Goal: Task Accomplishment & Management: Use online tool/utility

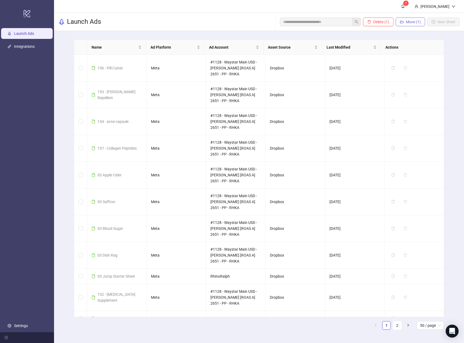
click at [409, 20] on span "Move (1)" at bounding box center [413, 22] width 15 height 4
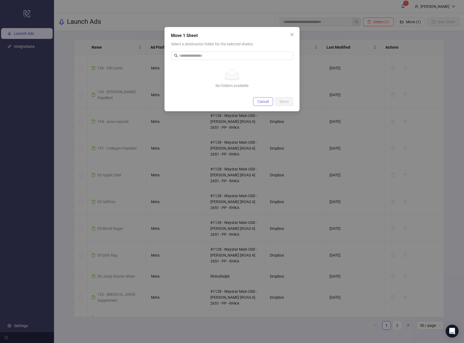
click at [264, 100] on span "Cancel" at bounding box center [262, 101] width 11 height 4
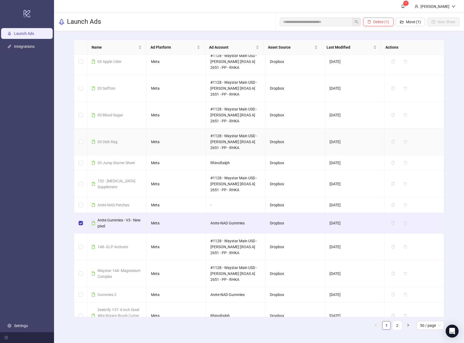
scroll to position [135, 0]
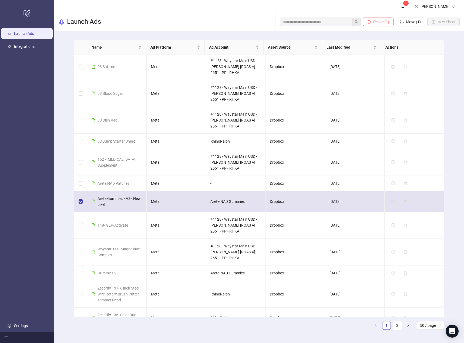
click at [104, 202] on span "Arete Gummies - V3 - New pixel" at bounding box center [118, 201] width 43 height 10
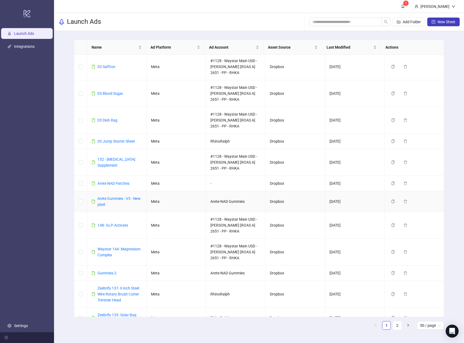
click at [104, 202] on div "Arete Gummies - V3 - New pixel" at bounding box center [119, 201] width 45 height 12
click at [106, 200] on link "Arete Gummies - V3 - New pixel" at bounding box center [118, 201] width 43 height 10
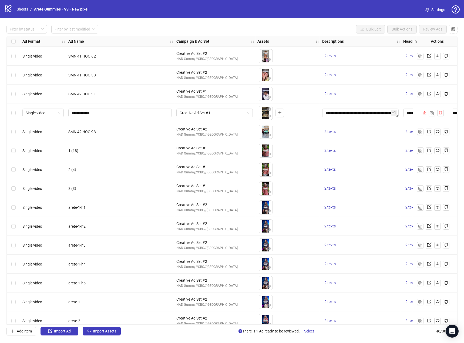
scroll to position [594, 0]
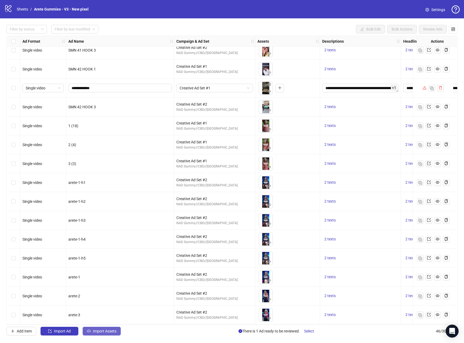
click at [111, 330] on span "Import Assets" at bounding box center [104, 331] width 23 height 4
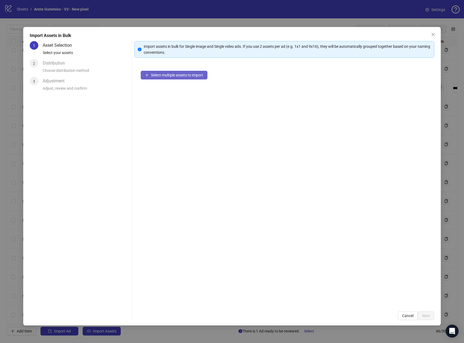
click at [173, 75] on span "Select multiple assets to import" at bounding box center [177, 75] width 52 height 4
click at [428, 313] on span "Next" at bounding box center [426, 315] width 8 height 4
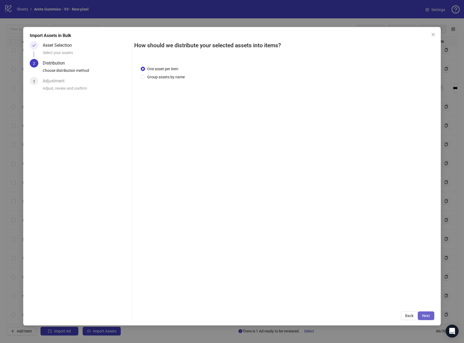
click at [425, 318] on span "Next" at bounding box center [426, 315] width 8 height 4
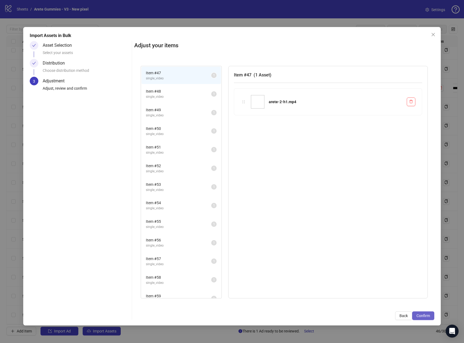
click at [418, 314] on span "Confirm" at bounding box center [422, 315] width 13 height 4
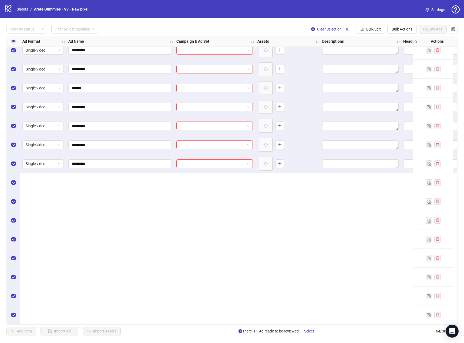
scroll to position [745, 0]
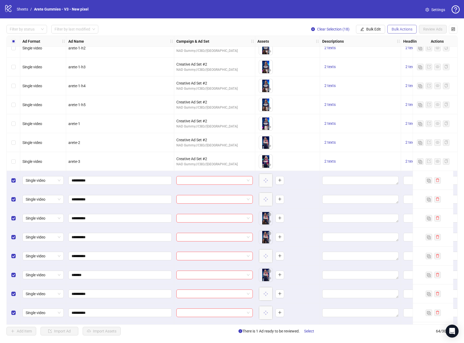
click at [401, 30] on span "Bulk Actions" at bounding box center [401, 29] width 21 height 4
click at [400, 29] on span "Bulk Actions" at bounding box center [401, 29] width 21 height 4
click at [376, 29] on span "Bulk Edit" at bounding box center [373, 29] width 15 height 4
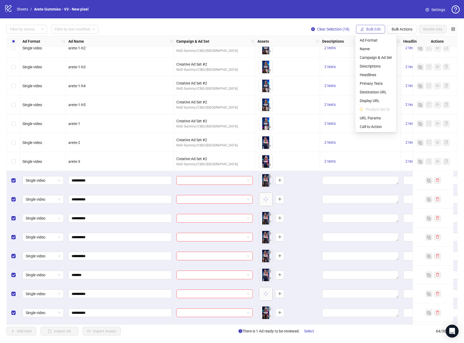
click at [376, 29] on span "Bulk Edit" at bounding box center [373, 29] width 15 height 4
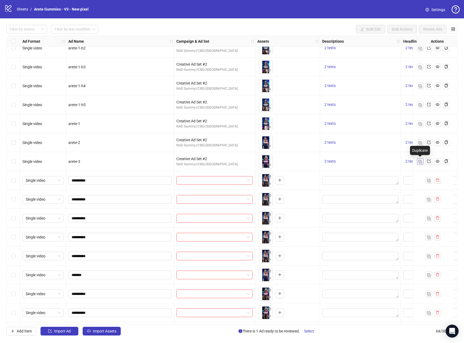
click at [419, 161] on img "button" at bounding box center [420, 162] width 4 height 4
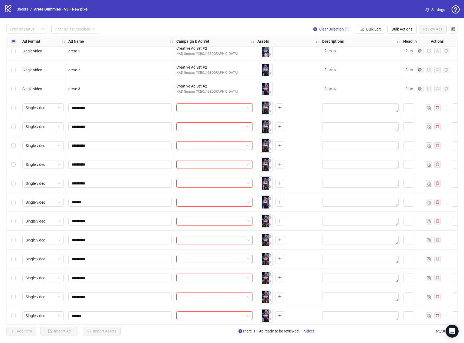
scroll to position [791, 0]
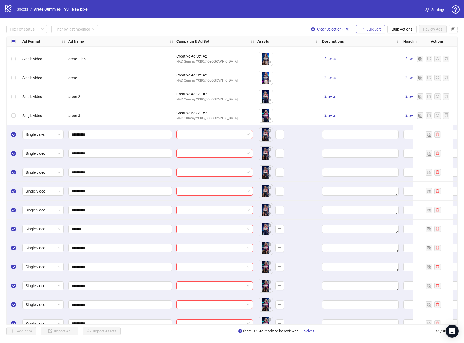
click at [379, 31] on span "Bulk Edit" at bounding box center [373, 29] width 15 height 4
click at [381, 59] on span "Campaign & Ad Set" at bounding box center [376, 58] width 32 height 6
click at [417, 20] on div "Filter by status Filter by last modified Clear Selection (19) Bulk Edit Bulk Ac…" at bounding box center [232, 179] width 464 height 323
click at [379, 31] on span "Bulk Edit" at bounding box center [373, 29] width 15 height 4
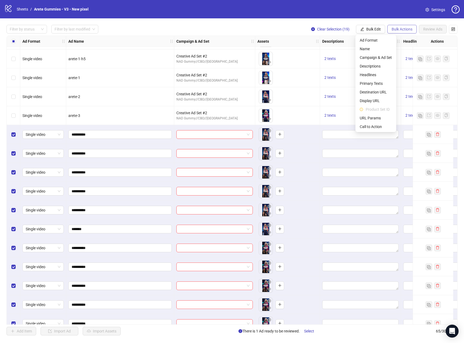
click at [397, 29] on span "Bulk Actions" at bounding box center [401, 29] width 21 height 4
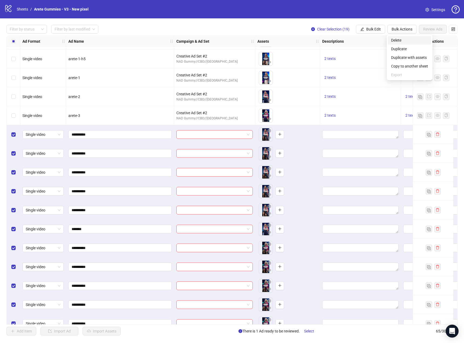
click at [409, 41] on span "Delete" at bounding box center [409, 40] width 37 height 6
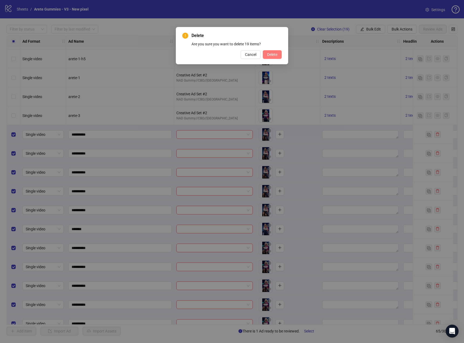
click at [273, 58] on button "Delete" at bounding box center [272, 54] width 19 height 9
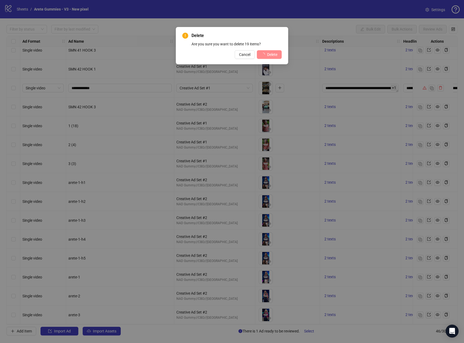
scroll to position [594, 0]
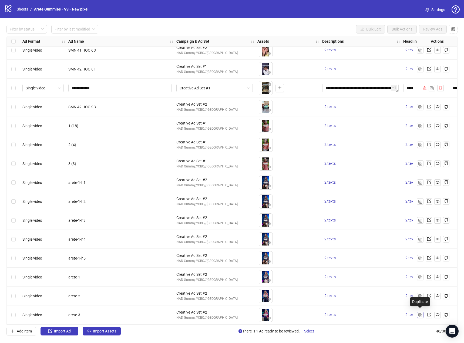
click at [421, 313] on img "button" at bounding box center [420, 315] width 4 height 4
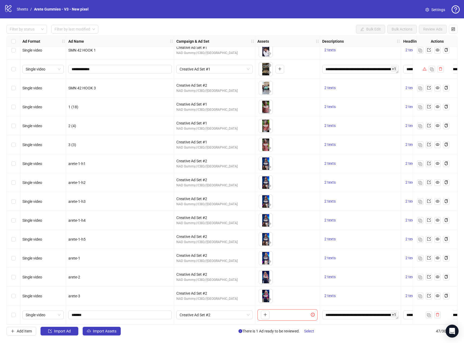
scroll to position [613, 0]
click at [107, 331] on span "Import Assets" at bounding box center [104, 331] width 23 height 4
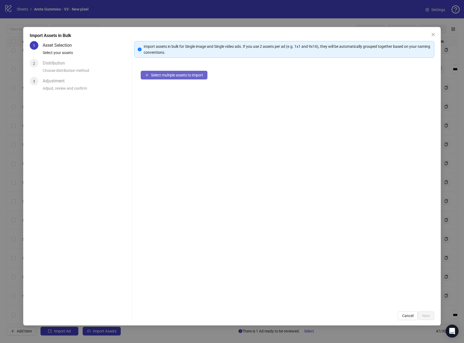
click at [178, 75] on span "Select multiple assets to import" at bounding box center [177, 75] width 52 height 4
click at [426, 316] on span "Next" at bounding box center [426, 315] width 8 height 4
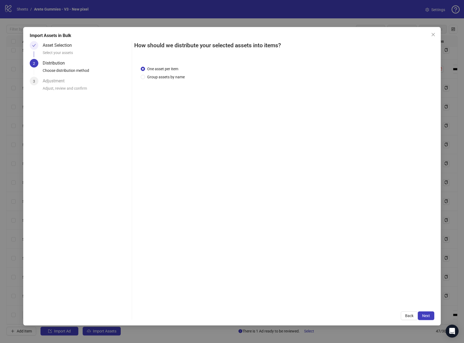
click at [426, 316] on span "Next" at bounding box center [426, 315] width 8 height 4
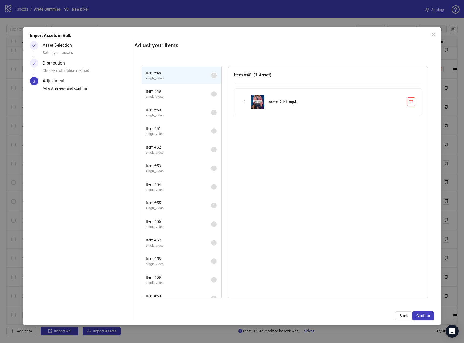
click at [426, 316] on span "Confirm" at bounding box center [422, 315] width 13 height 4
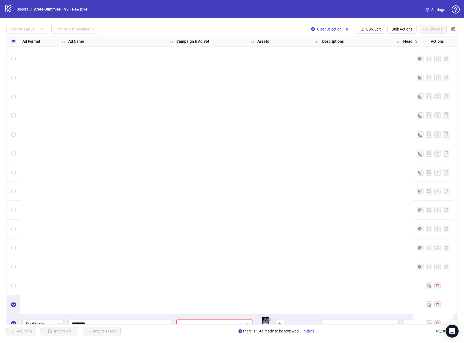
scroll to position [953, 0]
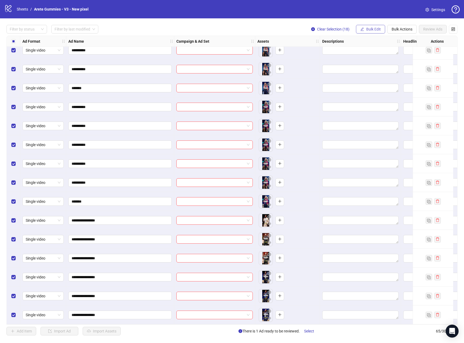
click at [373, 27] on span "Bulk Edit" at bounding box center [373, 29] width 15 height 4
click at [374, 27] on span "Bulk Edit" at bounding box center [373, 29] width 15 height 4
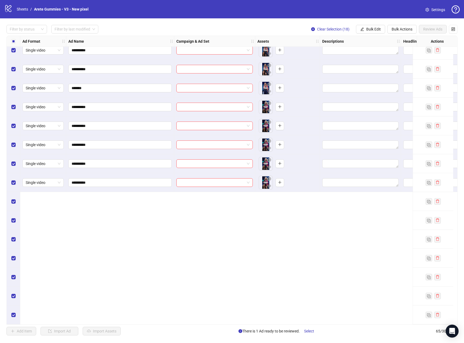
scroll to position [791, 0]
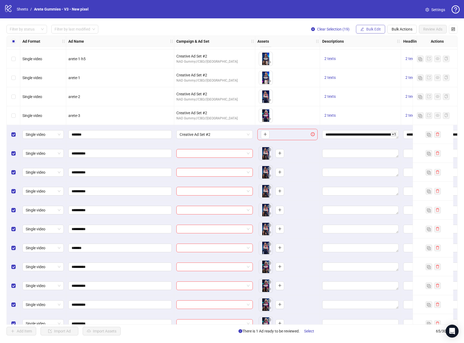
click at [374, 26] on button "Bulk Edit" at bounding box center [370, 29] width 29 height 9
click at [379, 57] on span "Campaign & Ad Set" at bounding box center [376, 58] width 32 height 6
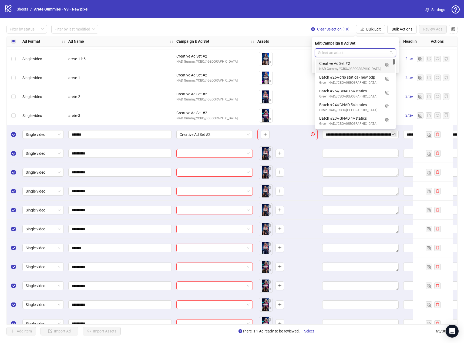
click at [379, 55] on input "search" at bounding box center [353, 53] width 70 height 8
click at [364, 65] on div "Creative Ad Set #2" at bounding box center [350, 63] width 62 height 6
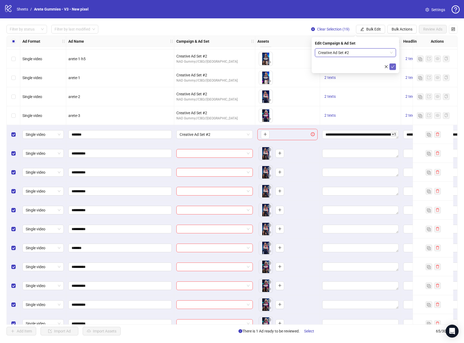
click at [394, 67] on icon "check" at bounding box center [393, 67] width 4 height 4
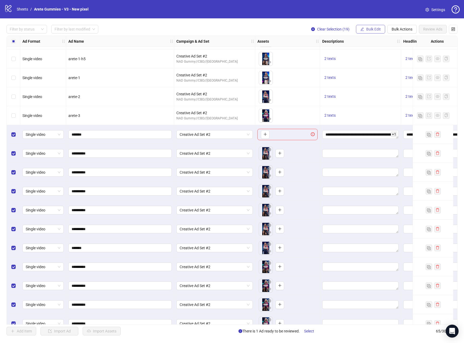
click at [372, 29] on span "Bulk Edit" at bounding box center [373, 29] width 15 height 4
click at [378, 65] on span "Descriptions" at bounding box center [376, 66] width 32 height 6
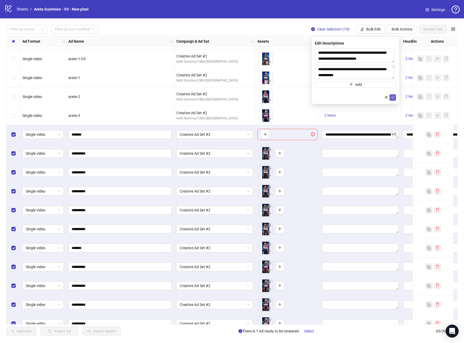
click at [393, 97] on icon "check" at bounding box center [393, 97] width 4 height 4
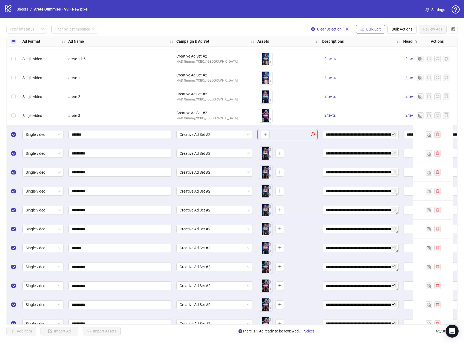
click at [367, 31] on span "Bulk Edit" at bounding box center [373, 29] width 15 height 4
click at [379, 73] on span "Headlines" at bounding box center [376, 75] width 32 height 6
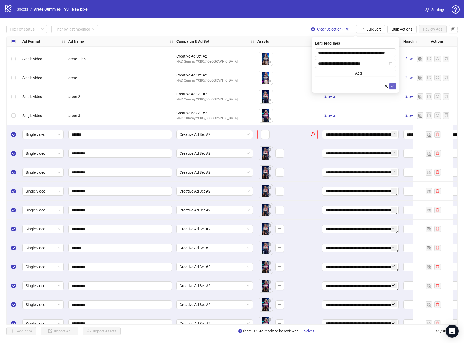
click at [393, 85] on icon "check" at bounding box center [393, 86] width 4 height 4
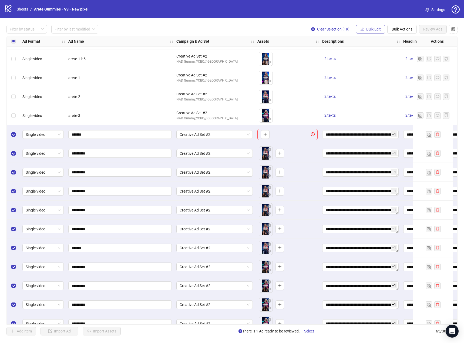
click at [372, 30] on span "Bulk Edit" at bounding box center [373, 29] width 15 height 4
click at [382, 85] on span "Primary Texts" at bounding box center [376, 83] width 32 height 6
click at [393, 81] on icon "check" at bounding box center [393, 81] width 4 height 4
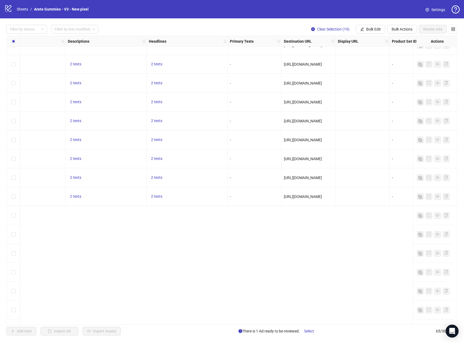
scroll to position [0, 254]
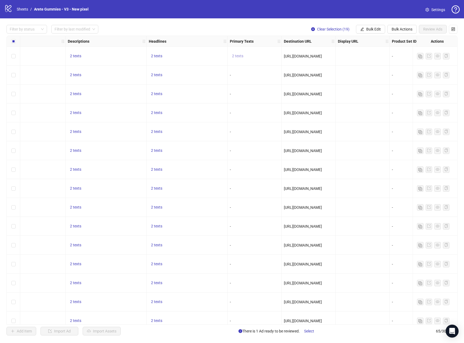
click at [239, 56] on span "2 texts" at bounding box center [237, 56] width 11 height 4
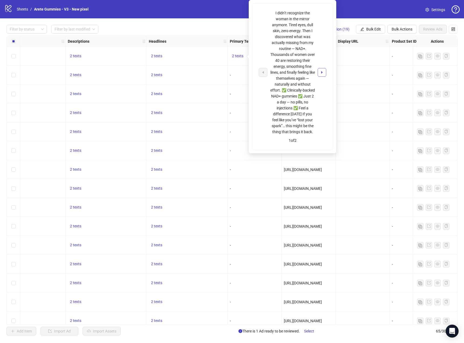
click at [325, 75] on button "button" at bounding box center [322, 72] width 9 height 9
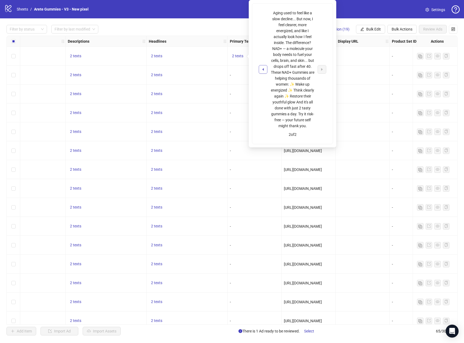
click at [264, 68] on icon "caret-left" at bounding box center [263, 69] width 4 height 4
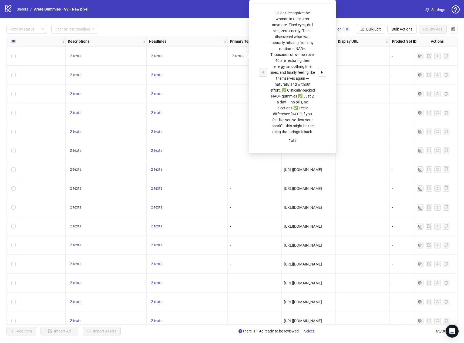
click at [299, 68] on div "I didn’t recognize the woman in the mirror anymore. Tired eyes, dull skin, zero…" at bounding box center [292, 72] width 45 height 125
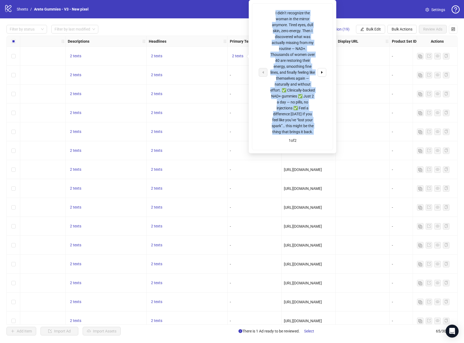
click at [299, 68] on div "I didn’t recognize the woman in the mirror anymore. Tired eyes, dull skin, zero…" at bounding box center [292, 72] width 45 height 125
copy div "I didn’t recognize the woman in the mirror anymore. Tired eyes, dull skin, zero…"
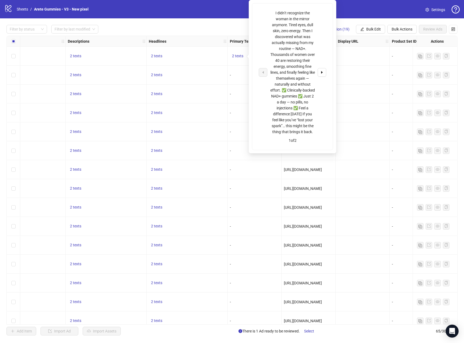
click at [384, 13] on div "logo/logo-mobile Sheets / Arete Gummies - V3 - New pixel Settings" at bounding box center [231, 9] width 455 height 10
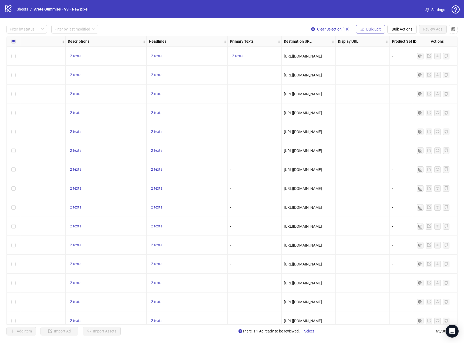
click at [373, 29] on span "Bulk Edit" at bounding box center [373, 29] width 15 height 4
click at [377, 82] on span "Primary Texts" at bounding box center [376, 83] width 32 height 6
click at [378, 65] on div "Add" at bounding box center [355, 59] width 81 height 23
click at [374, 68] on button "Add" at bounding box center [355, 68] width 81 height 6
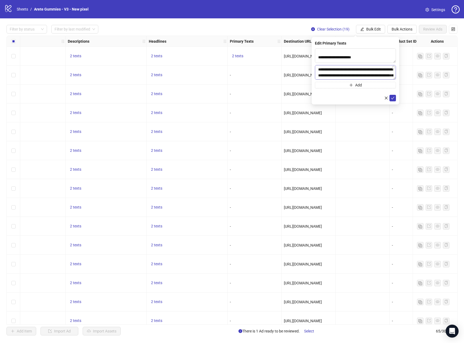
scroll to position [69, 0]
type textarea "**********"
click at [359, 83] on span "Add" at bounding box center [358, 85] width 7 height 4
click at [238, 53] on button "2 texts" at bounding box center [238, 56] width 16 height 6
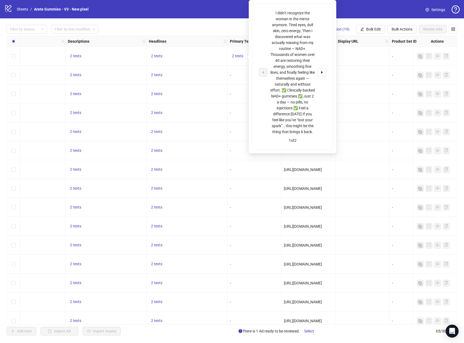
click at [324, 77] on button "button" at bounding box center [322, 72] width 9 height 9
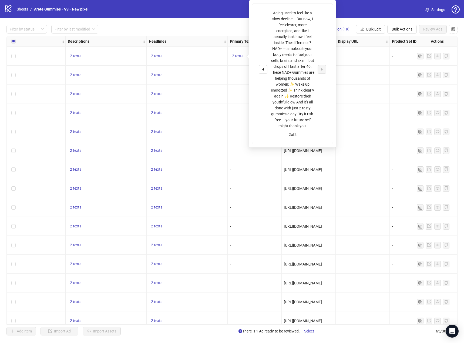
click at [288, 48] on div "Aging used to feel like a slow decline... But now, I feel clearer, more energiz…" at bounding box center [292, 69] width 45 height 119
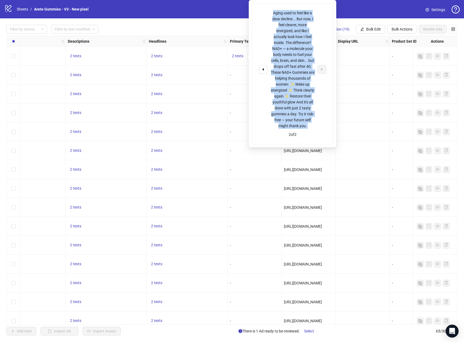
click at [288, 48] on div "Aging used to feel like a slow decline... But now, I feel clearer, more energiz…" at bounding box center [292, 69] width 45 height 119
copy div "Aging used to feel like a slow decline... But now, I feel clearer, more energiz…"
click at [373, 28] on span "Bulk Edit" at bounding box center [373, 29] width 15 height 4
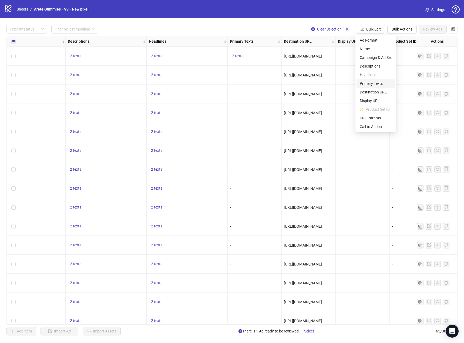
click at [377, 82] on span "Primary Texts" at bounding box center [376, 83] width 32 height 6
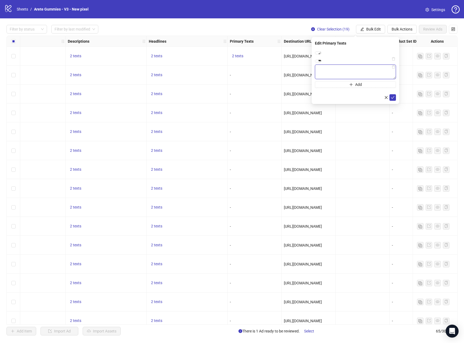
click at [366, 79] on textarea at bounding box center [355, 72] width 81 height 15
paste textarea "**********"
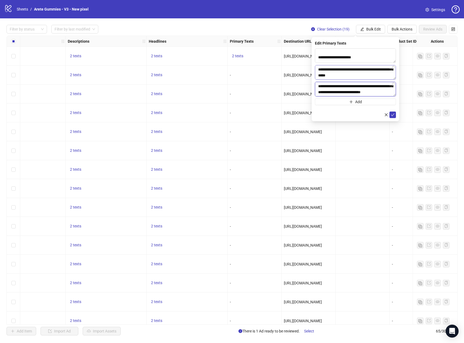
scroll to position [59, 0]
type textarea "**********"
click at [368, 76] on textarea "**********" at bounding box center [355, 72] width 81 height 15
type textarea "**********"
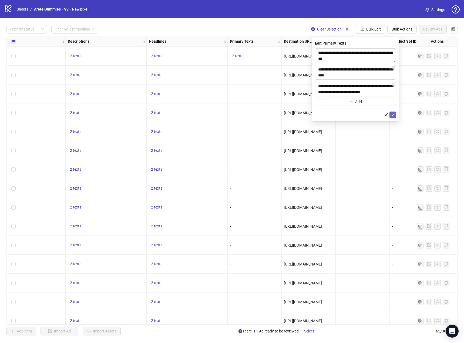
click at [392, 114] on icon "check" at bounding box center [393, 115] width 4 height 4
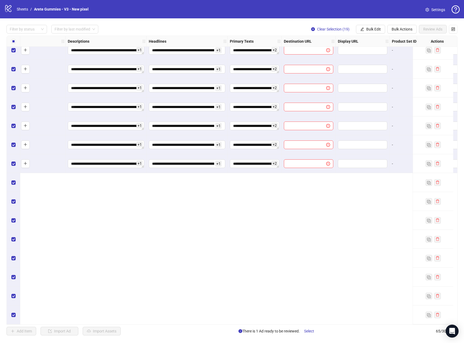
scroll to position [764, 254]
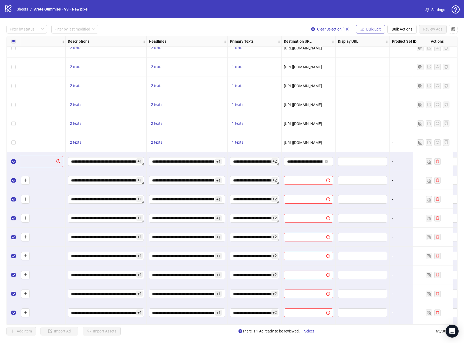
click at [381, 30] on button "Bulk Edit" at bounding box center [370, 29] width 29 height 9
click at [380, 91] on span "Destination URL" at bounding box center [376, 92] width 32 height 6
click at [393, 67] on icon "check" at bounding box center [393, 67] width 4 height 4
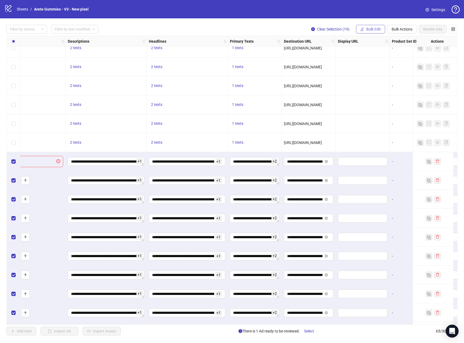
click at [371, 30] on span "Bulk Edit" at bounding box center [373, 29] width 15 height 4
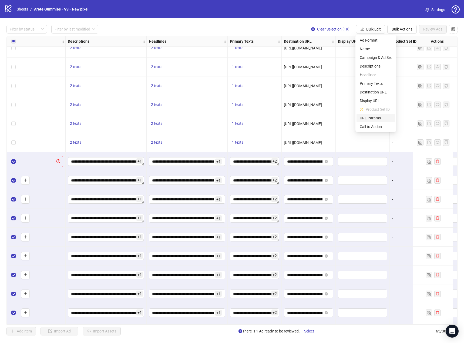
click at [377, 117] on span "URL Params" at bounding box center [376, 118] width 32 height 6
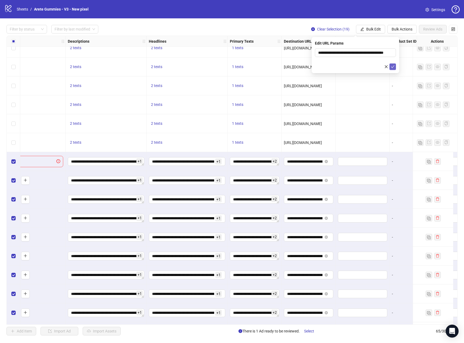
click at [391, 66] on icon "check" at bounding box center [393, 66] width 4 height 3
click at [373, 28] on span "Bulk Edit" at bounding box center [373, 29] width 15 height 4
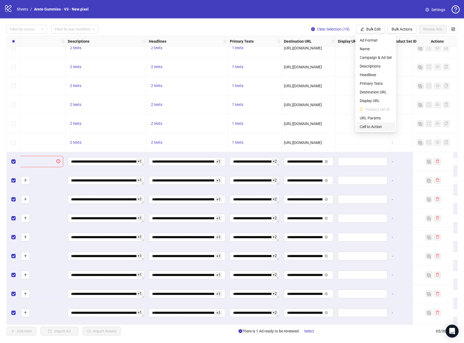
click at [379, 123] on li "Call to Action" at bounding box center [375, 126] width 39 height 9
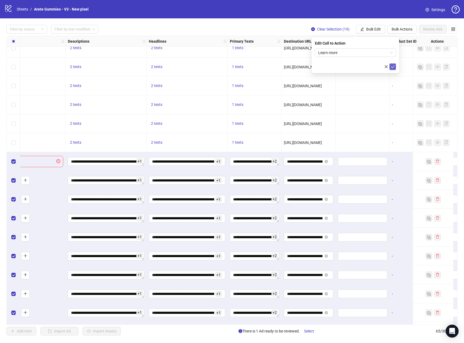
click at [393, 67] on icon "check" at bounding box center [393, 67] width 4 height 4
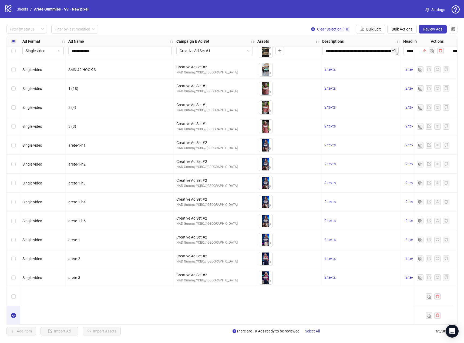
scroll to position [548, 0]
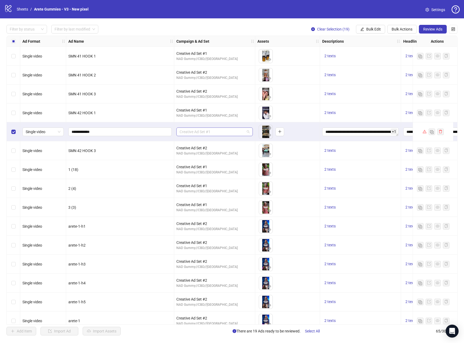
click at [233, 134] on span "Creative Ad Set #1" at bounding box center [215, 132] width 70 height 8
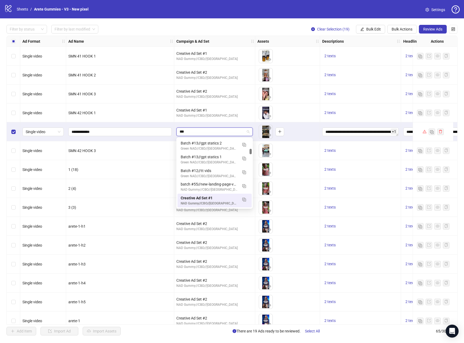
scroll to position [0, 0]
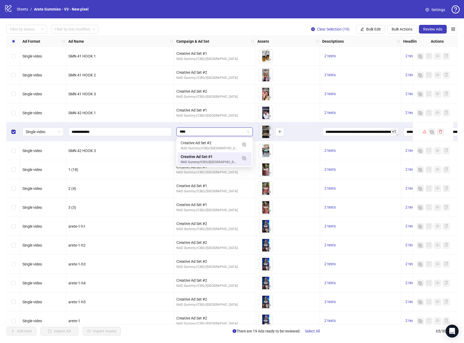
type input "*****"
click at [223, 144] on div "Creative Ad Set #2" at bounding box center [209, 143] width 57 height 6
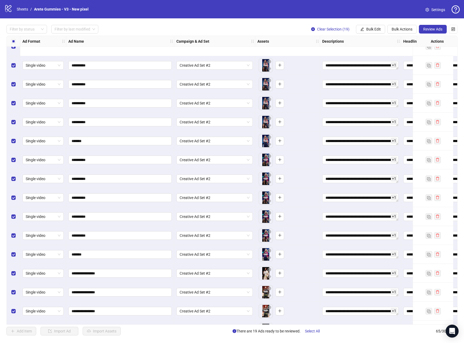
scroll to position [953, 0]
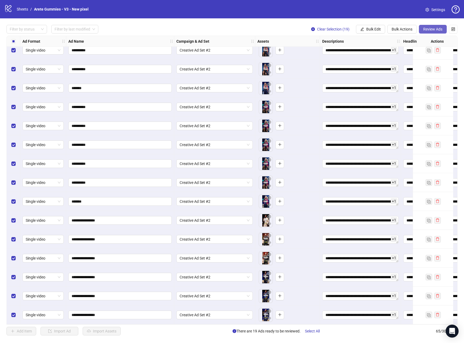
click at [439, 29] on span "Review Ads" at bounding box center [432, 29] width 19 height 4
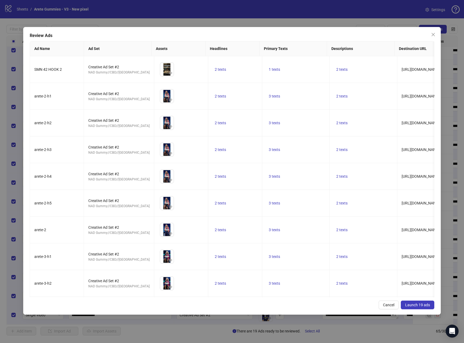
click at [424, 306] on span "Launch 19 ads" at bounding box center [417, 305] width 25 height 4
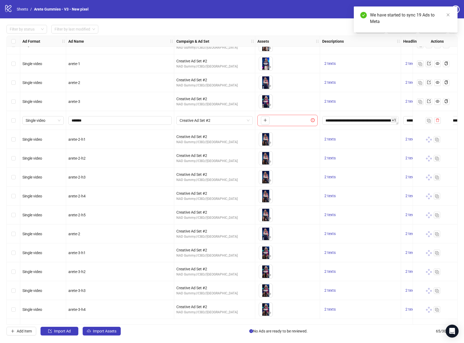
scroll to position [764, 0]
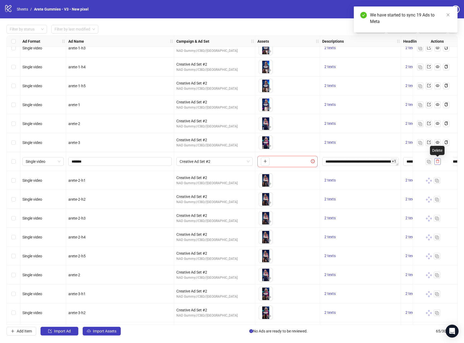
click at [437, 161] on icon "delete" at bounding box center [437, 161] width 4 height 4
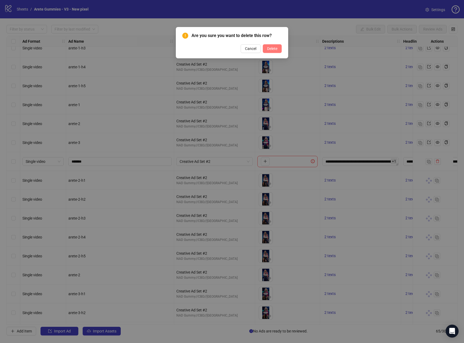
click at [270, 48] on span "Delete" at bounding box center [272, 48] width 10 height 4
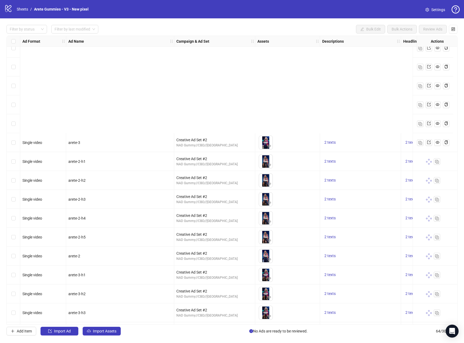
scroll to position [934, 0]
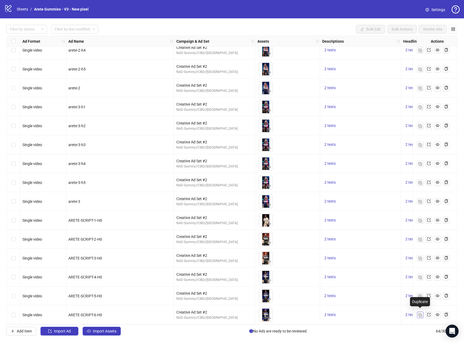
click at [420, 313] on img "button" at bounding box center [420, 315] width 4 height 4
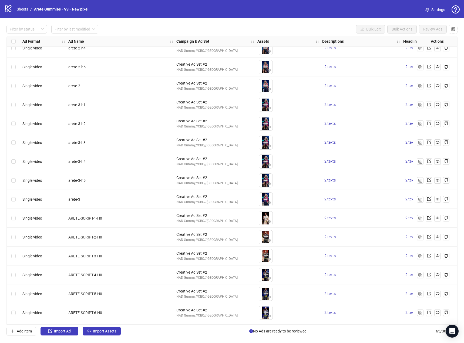
scroll to position [953, 0]
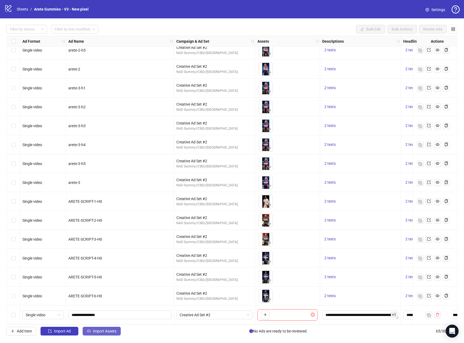
click at [105, 329] on button "Import Assets" at bounding box center [102, 331] width 38 height 9
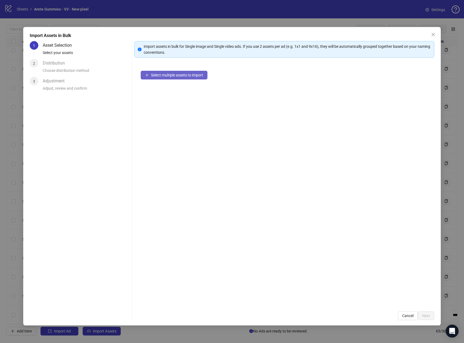
click at [168, 78] on button "Select multiple assets to import" at bounding box center [174, 75] width 67 height 9
click at [428, 317] on span "Next" at bounding box center [426, 315] width 8 height 4
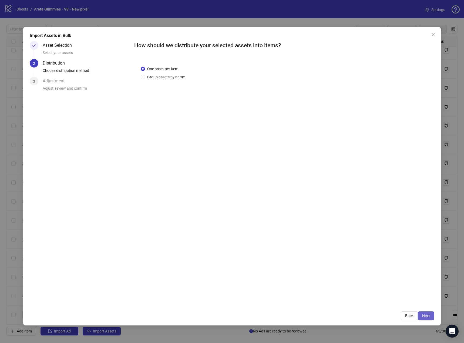
click at [424, 314] on span "Next" at bounding box center [426, 315] width 8 height 4
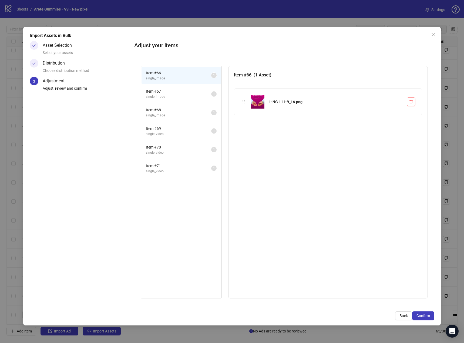
click at [424, 314] on span "Confirm" at bounding box center [422, 315] width 13 height 4
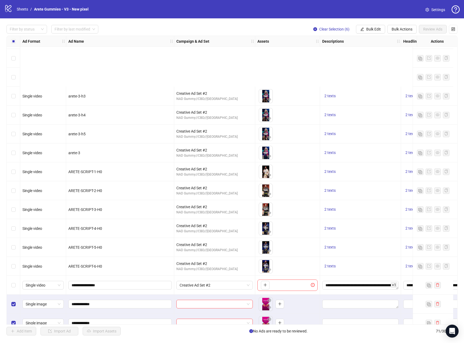
scroll to position [1066, 0]
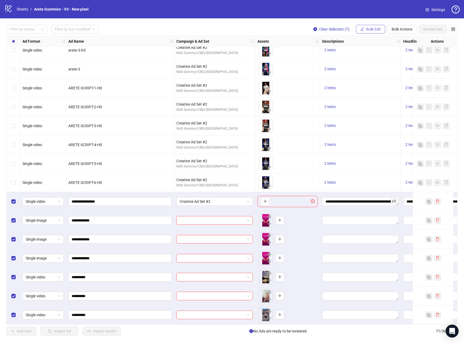
click at [371, 26] on button "Bulk Edit" at bounding box center [370, 29] width 29 height 9
click at [374, 57] on span "Campaign & Ad Set" at bounding box center [376, 58] width 32 height 6
click at [393, 69] on span "submit" at bounding box center [393, 67] width 4 height 4
click at [371, 28] on span "Bulk Edit" at bounding box center [373, 29] width 15 height 4
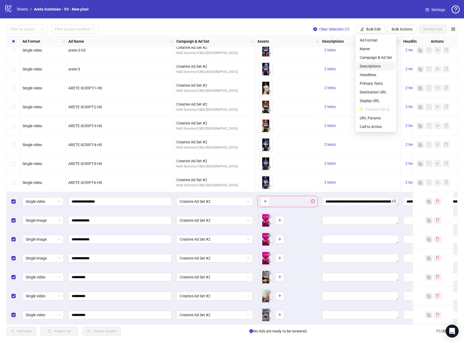
click at [379, 65] on span "Descriptions" at bounding box center [376, 66] width 32 height 6
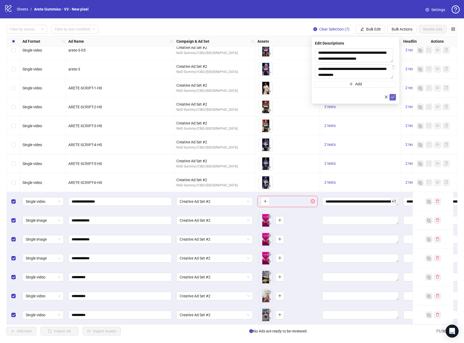
click at [393, 97] on icon "check" at bounding box center [393, 97] width 4 height 3
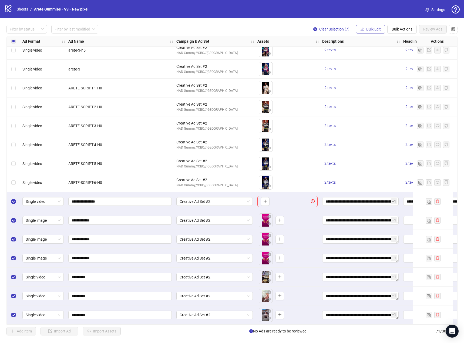
click at [371, 29] on span "Bulk Edit" at bounding box center [373, 29] width 15 height 4
click at [382, 83] on span "Primary Texts" at bounding box center [376, 83] width 32 height 6
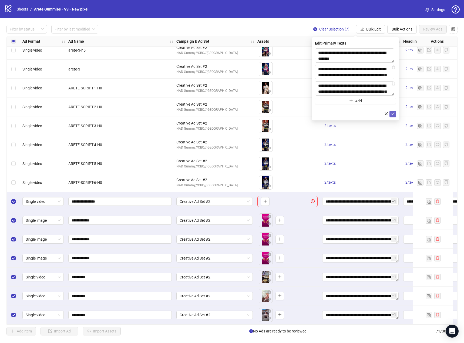
click at [393, 114] on icon "check" at bounding box center [393, 114] width 4 height 4
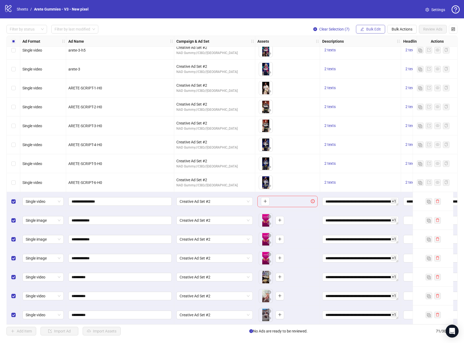
click at [369, 31] on span "Bulk Edit" at bounding box center [373, 29] width 15 height 4
click at [381, 91] on span "Destination URL" at bounding box center [376, 92] width 32 height 6
click at [393, 67] on icon "check" at bounding box center [393, 67] width 4 height 4
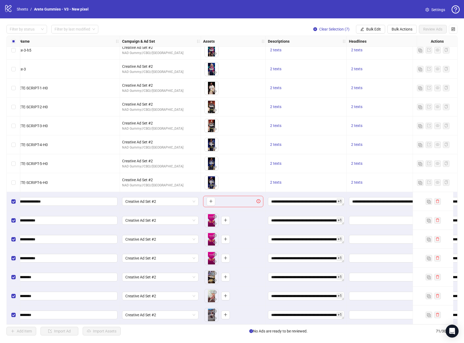
scroll to position [1066, 81]
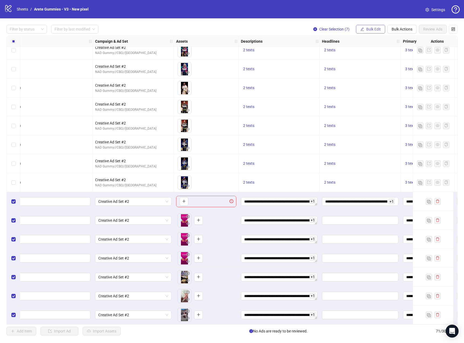
click at [375, 26] on button "Bulk Edit" at bounding box center [370, 29] width 29 height 9
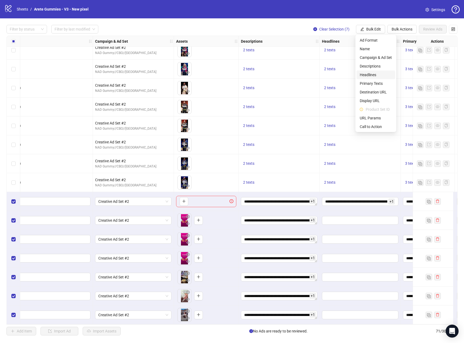
click at [378, 74] on span "Headlines" at bounding box center [376, 75] width 32 height 6
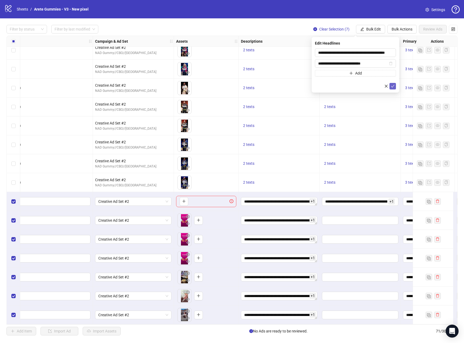
click at [392, 88] on span "submit" at bounding box center [393, 86] width 4 height 4
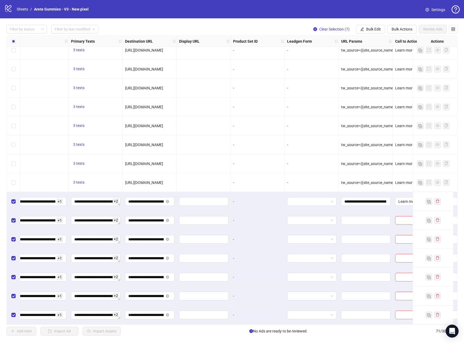
scroll to position [1066, 418]
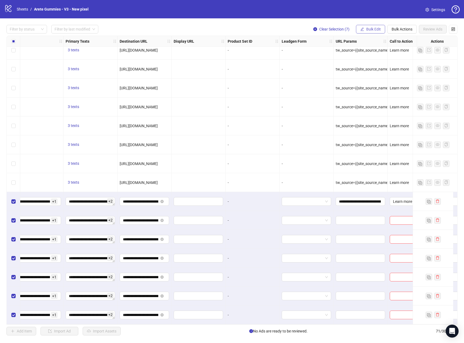
click at [375, 29] on span "Bulk Edit" at bounding box center [373, 29] width 15 height 4
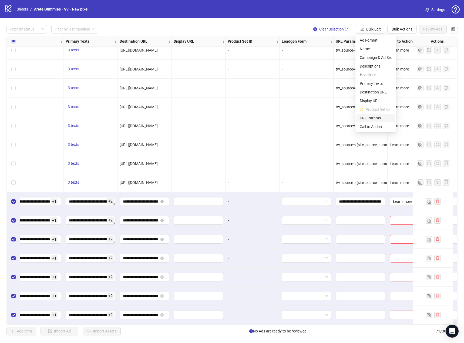
click at [375, 119] on span "URL Params" at bounding box center [376, 118] width 32 height 6
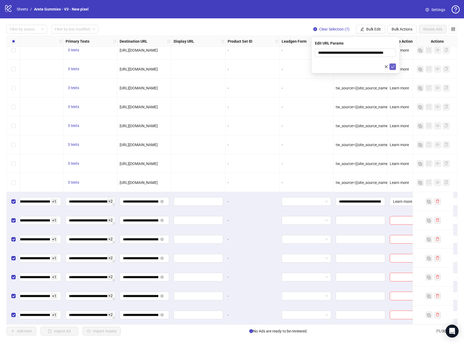
click at [393, 64] on button "submit" at bounding box center [392, 66] width 6 height 6
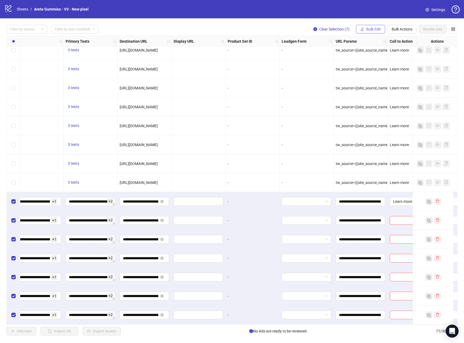
click at [373, 31] on span "Bulk Edit" at bounding box center [373, 29] width 15 height 4
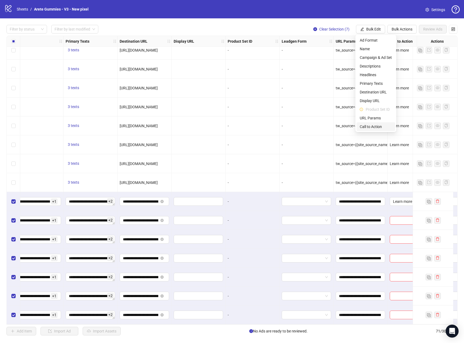
click at [371, 127] on span "Call to Action" at bounding box center [376, 127] width 32 height 6
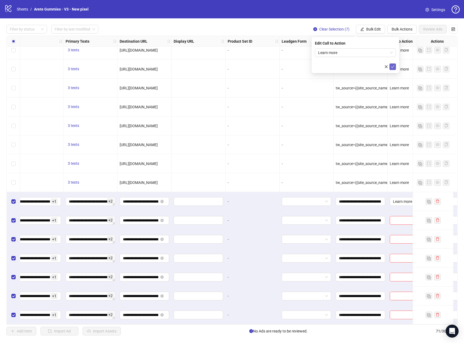
click at [394, 65] on icon "check" at bounding box center [393, 66] width 4 height 3
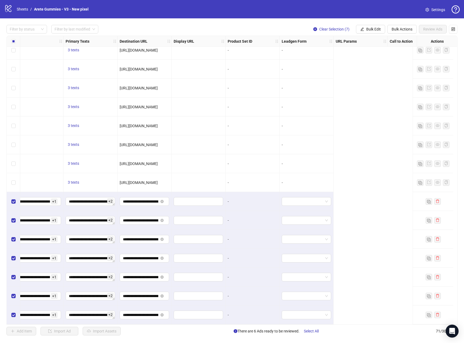
scroll to position [1066, 0]
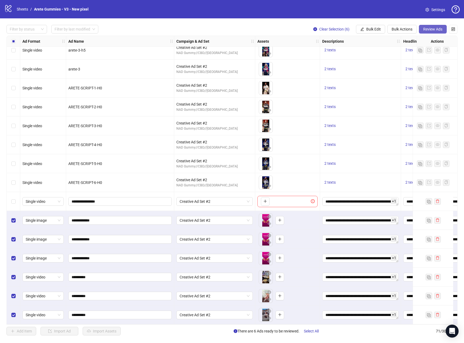
click at [431, 28] on span "Review Ads" at bounding box center [432, 29] width 19 height 4
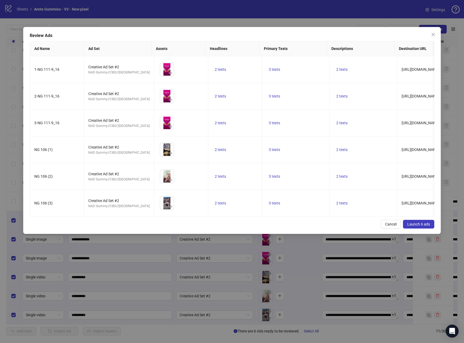
click at [423, 228] on button "Launch 6 ads" at bounding box center [418, 224] width 31 height 9
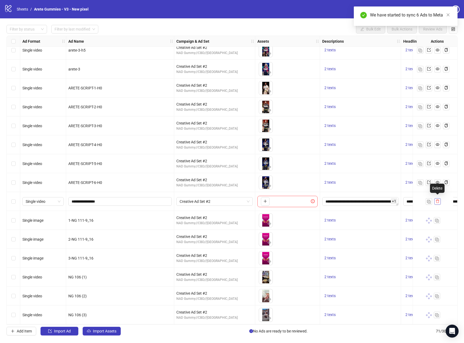
click at [438, 200] on icon "delete" at bounding box center [437, 202] width 3 height 4
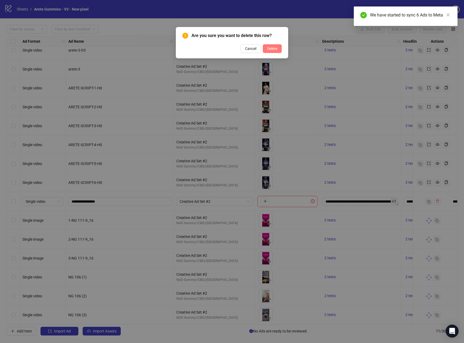
click at [273, 48] on span "Delete" at bounding box center [272, 48] width 10 height 4
